Goal: Task Accomplishment & Management: Use online tool/utility

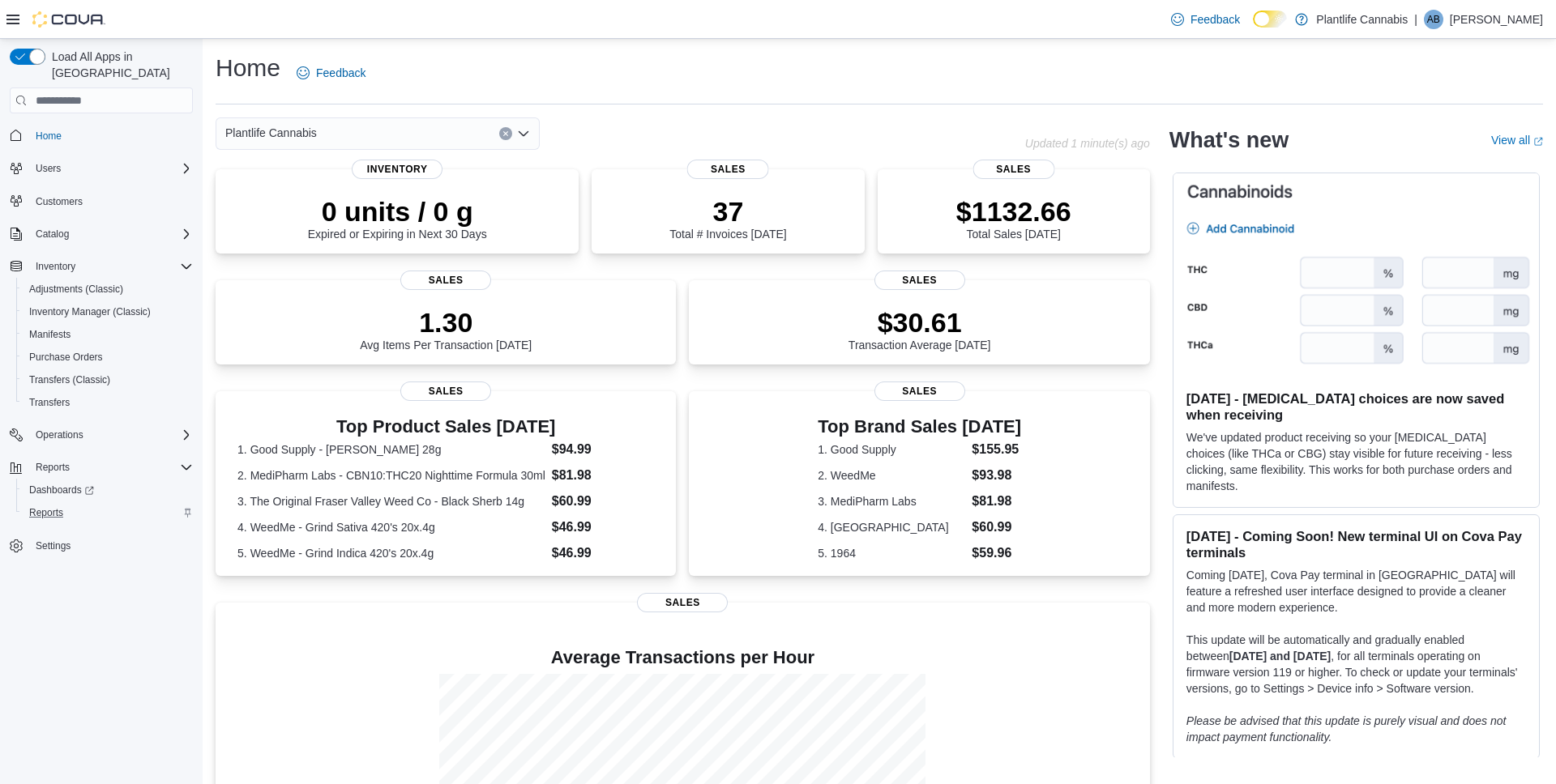
click at [78, 504] on div "Reports" at bounding box center [107, 513] width 170 height 19
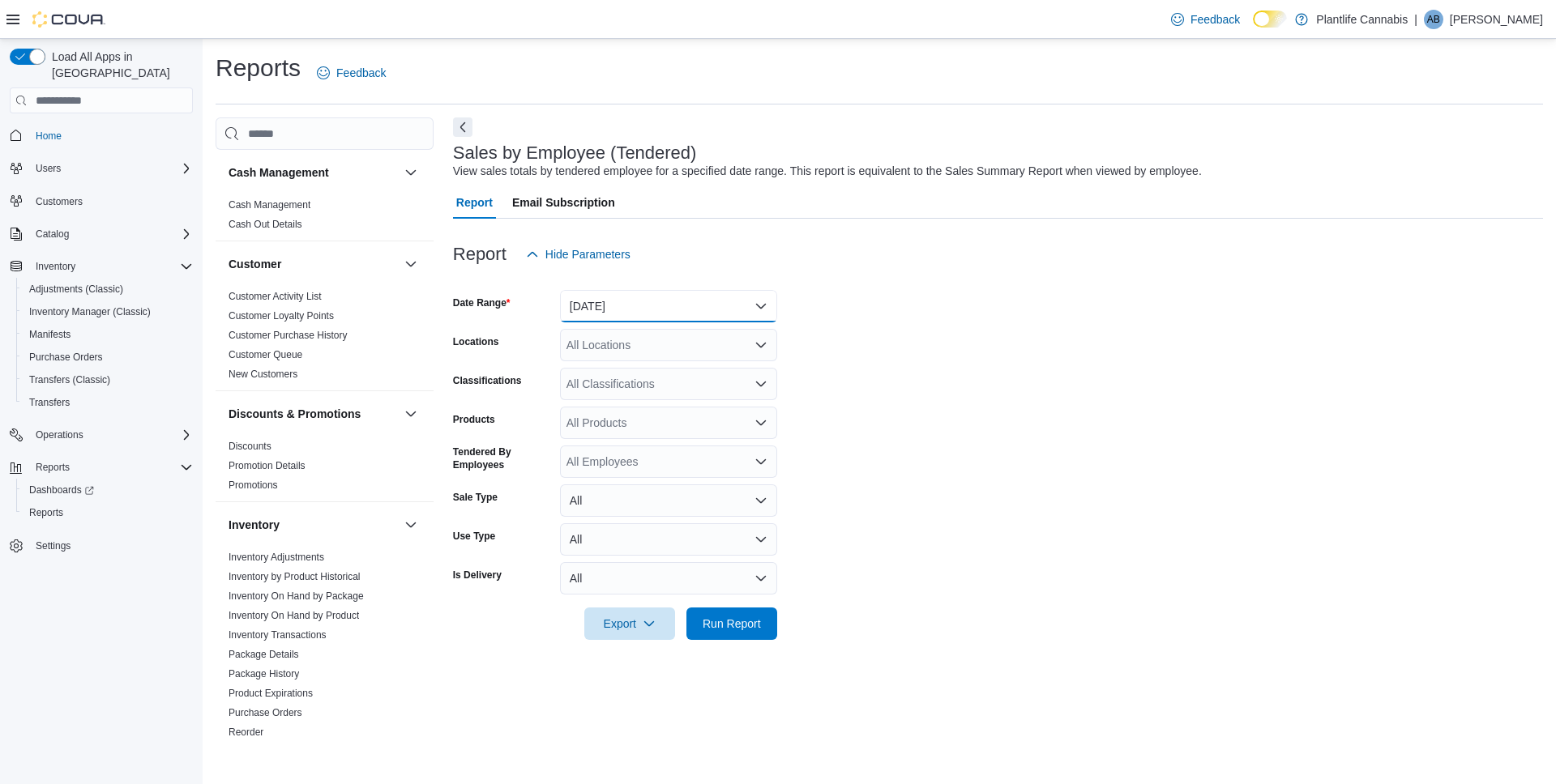
click at [617, 306] on button "[DATE]" at bounding box center [669, 306] width 217 height 32
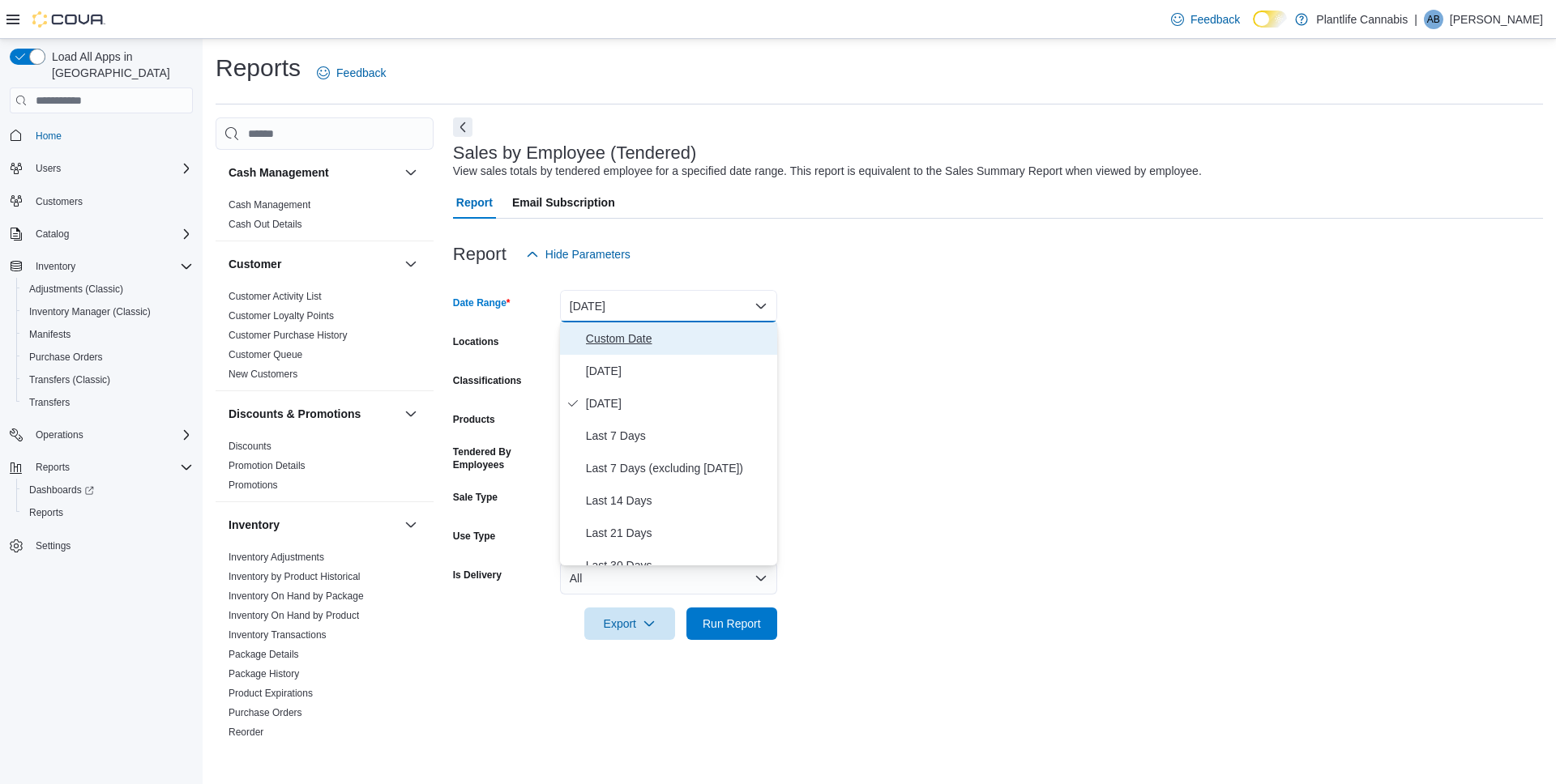
click at [614, 351] on button "Custom Date" at bounding box center [669, 338] width 217 height 32
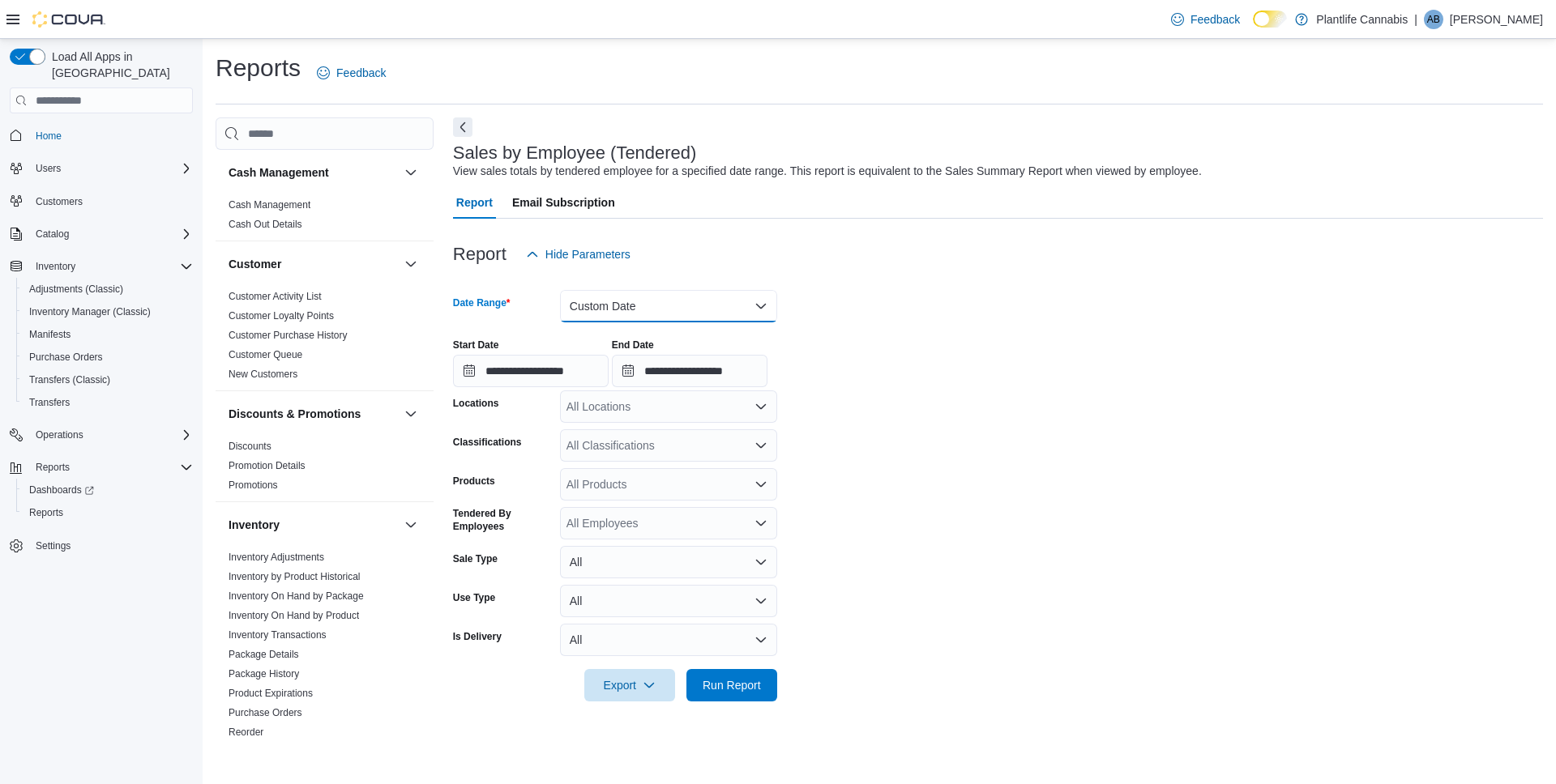
click at [629, 306] on button "Custom Date" at bounding box center [669, 306] width 217 height 32
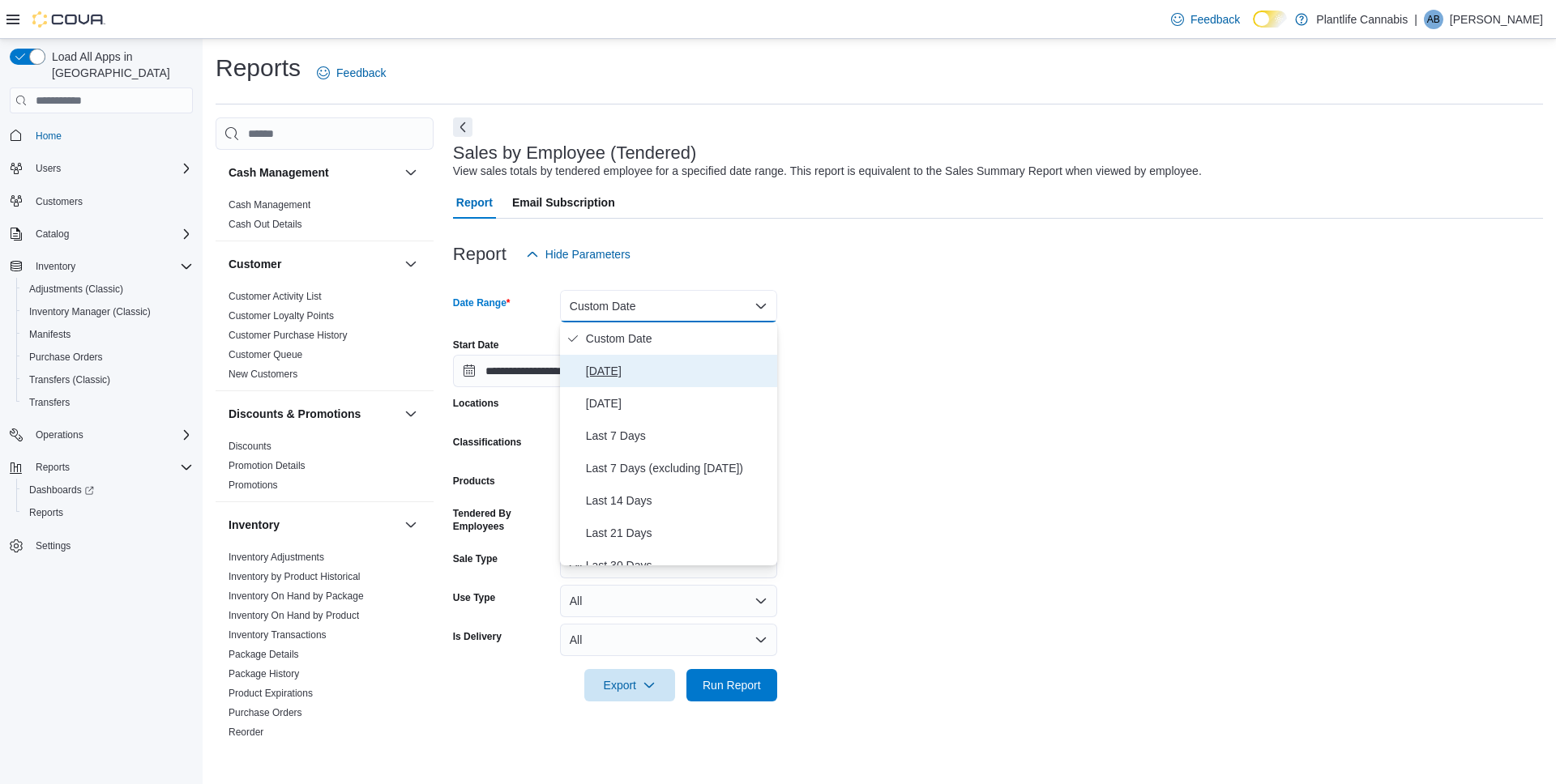
click at [613, 363] on button "[DATE]" at bounding box center [669, 371] width 217 height 32
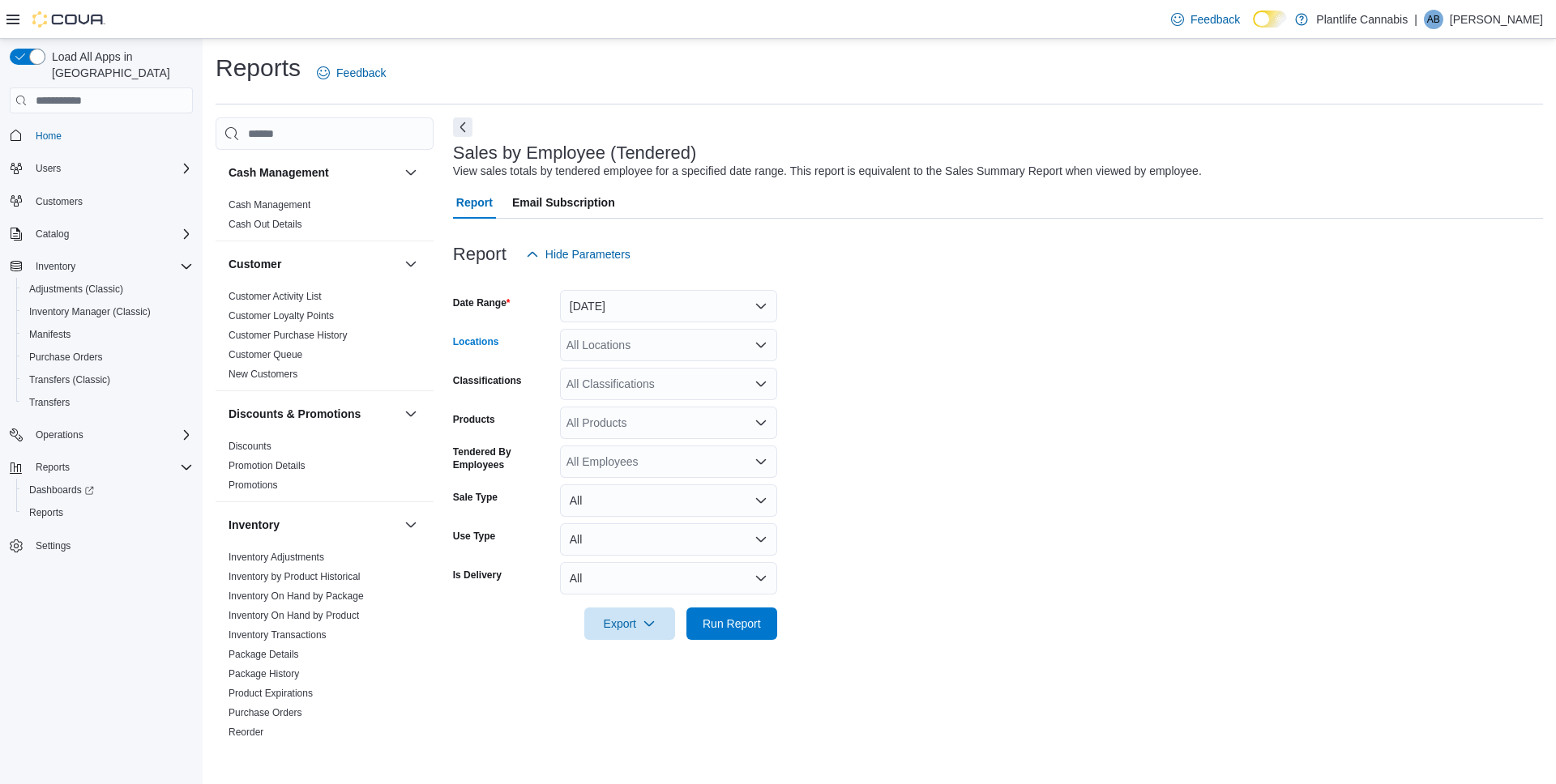
click at [623, 345] on div "All Locations" at bounding box center [669, 345] width 217 height 32
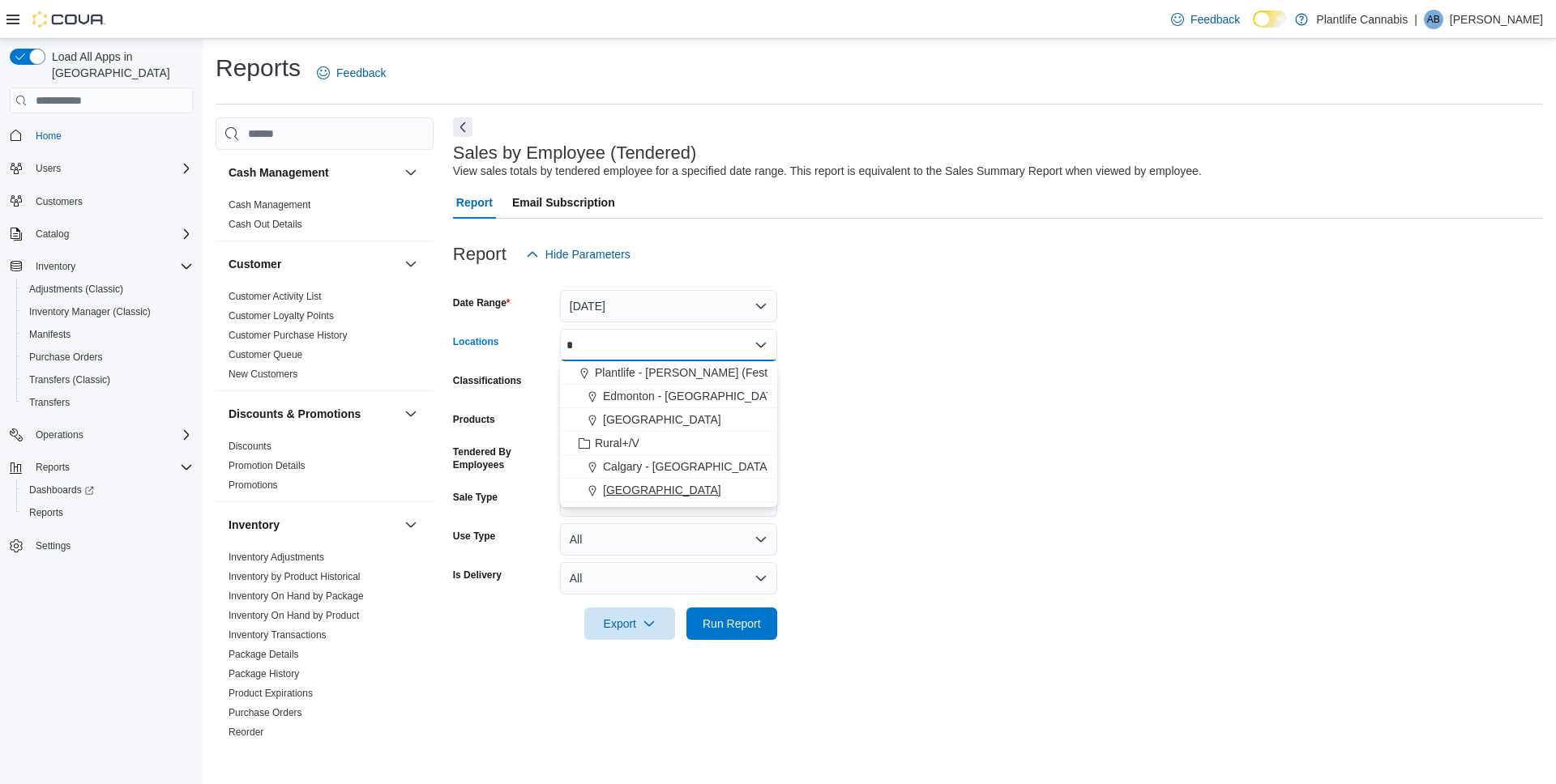
type input "*"
click at [713, 494] on span "[GEOGRAPHIC_DATA]" at bounding box center [662, 490] width 119 height 17
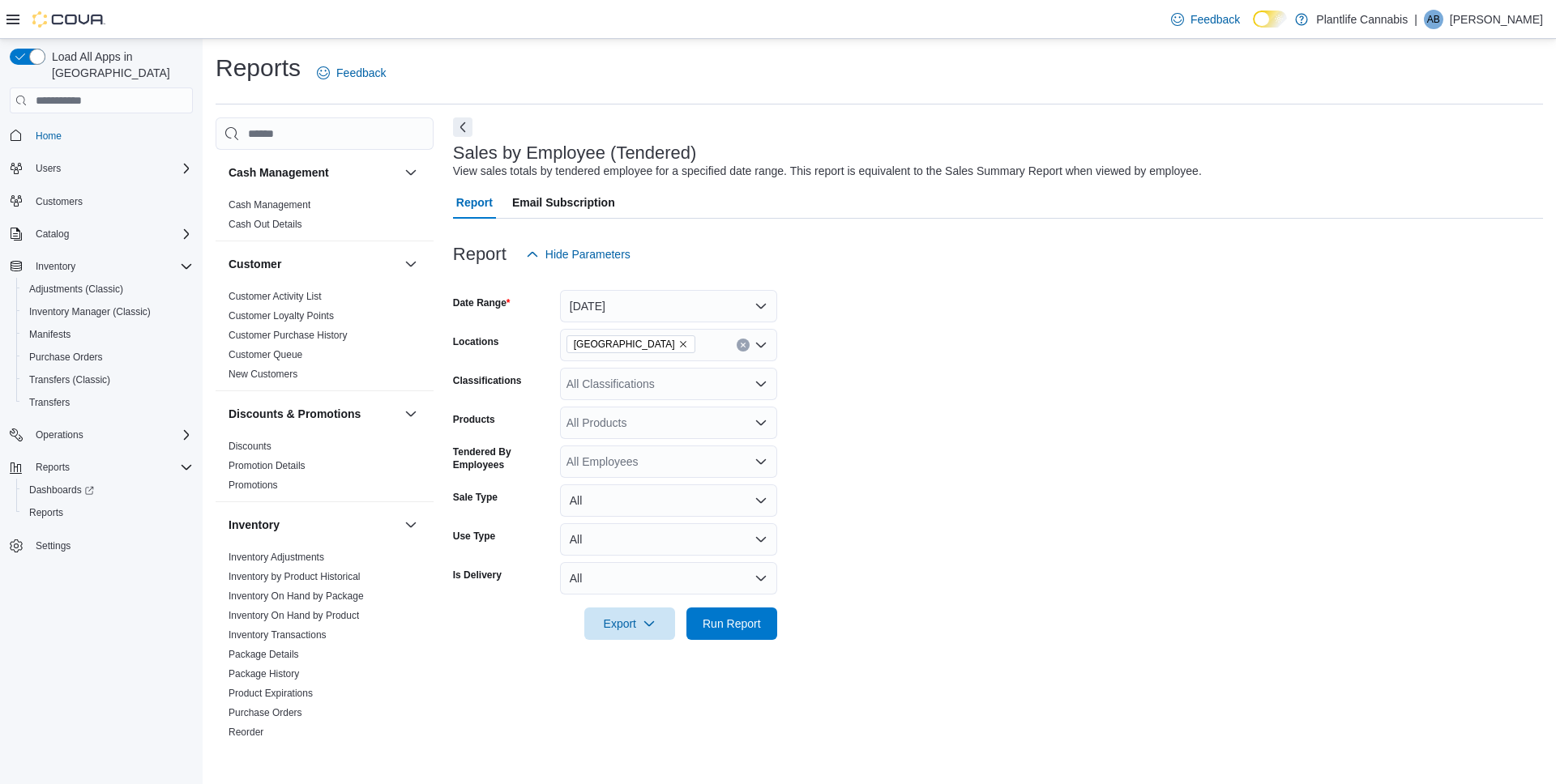
drag, startPoint x: 925, startPoint y: 425, endPoint x: 658, endPoint y: 649, distance: 348.5
click at [923, 427] on form "Date Range [DATE] Locations [GEOGRAPHIC_DATA] - University District Classificat…" at bounding box center [998, 455] width 1090 height 369
drag, startPoint x: 764, startPoint y: 609, endPoint x: 756, endPoint y: 608, distance: 8.1
click at [757, 608] on span "Run Report" at bounding box center [732, 623] width 71 height 32
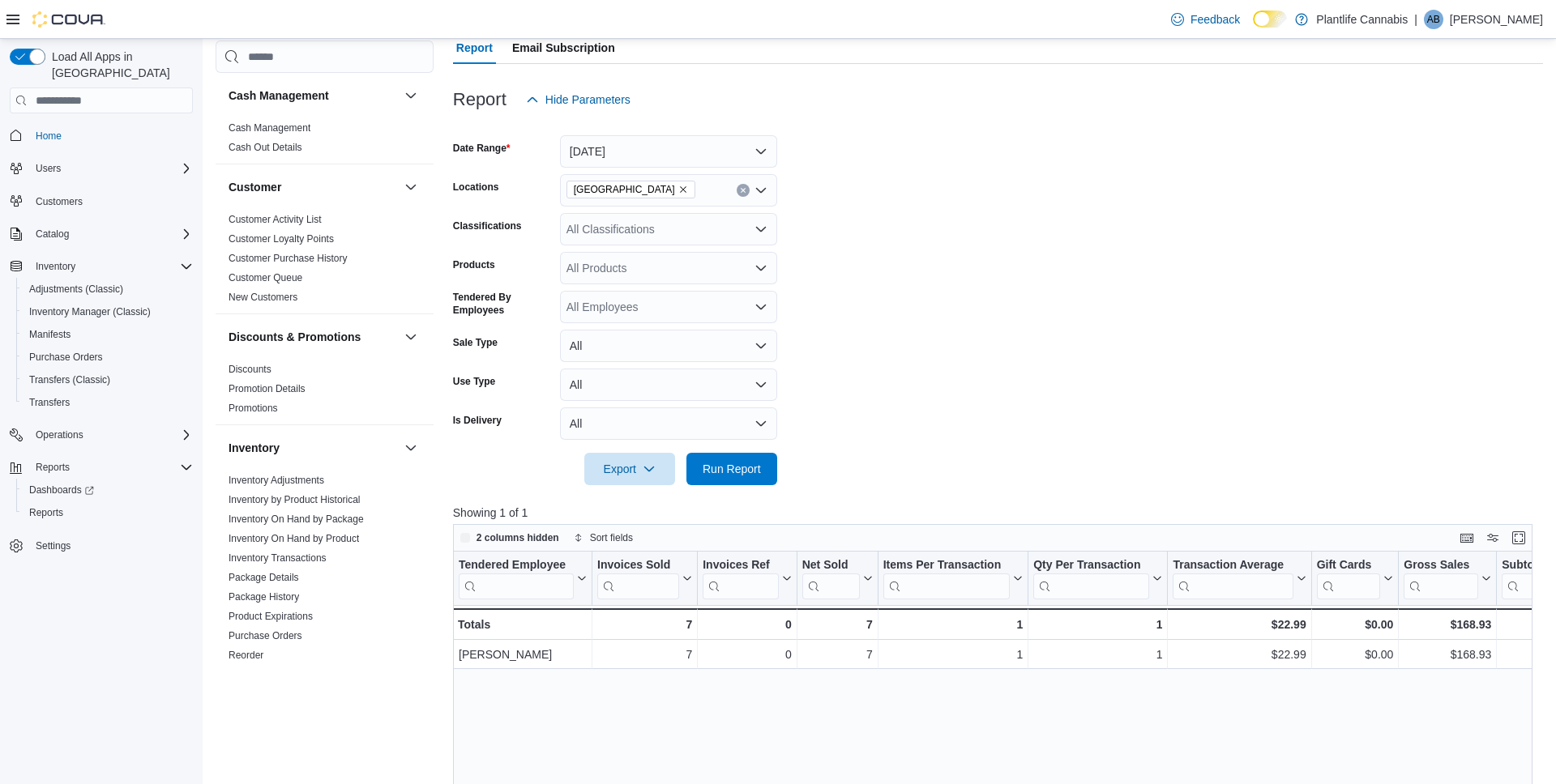
scroll to position [225, 0]
